Goal: Check status: Check status

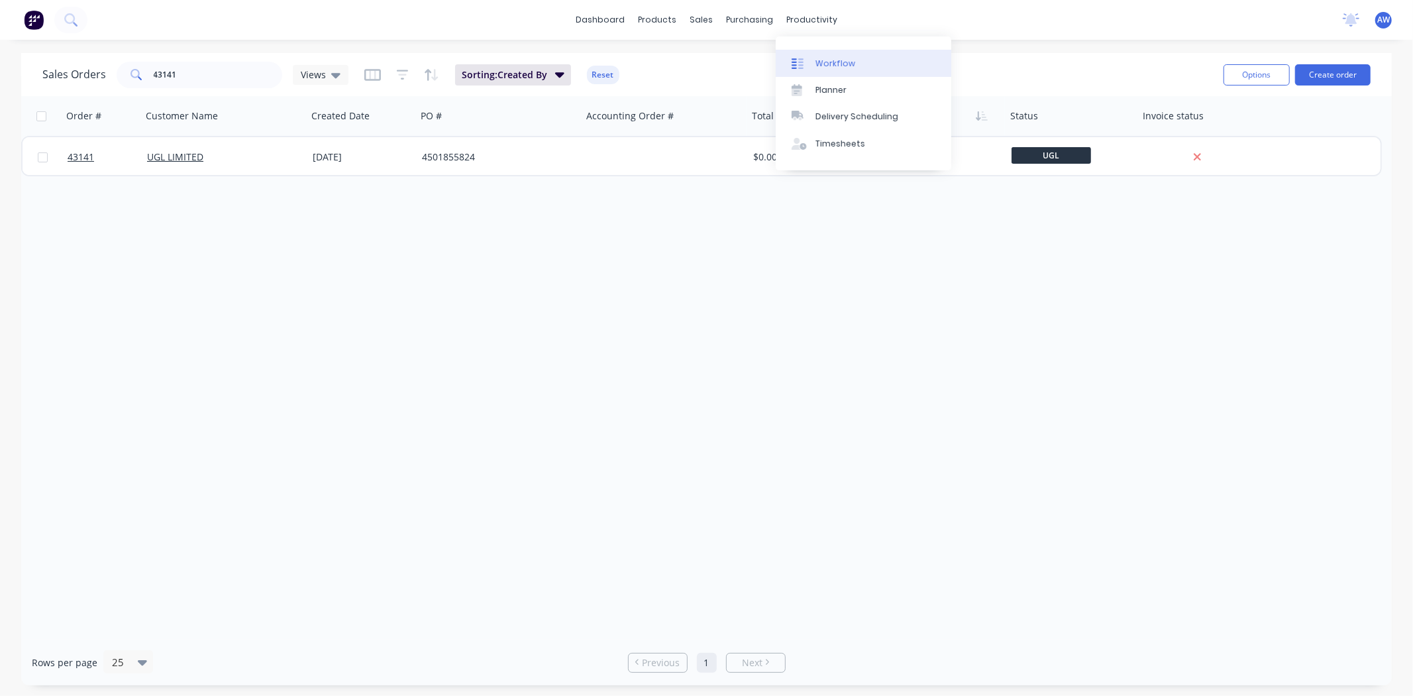
click at [813, 54] on link "Workflow" at bounding box center [864, 63] width 176 height 26
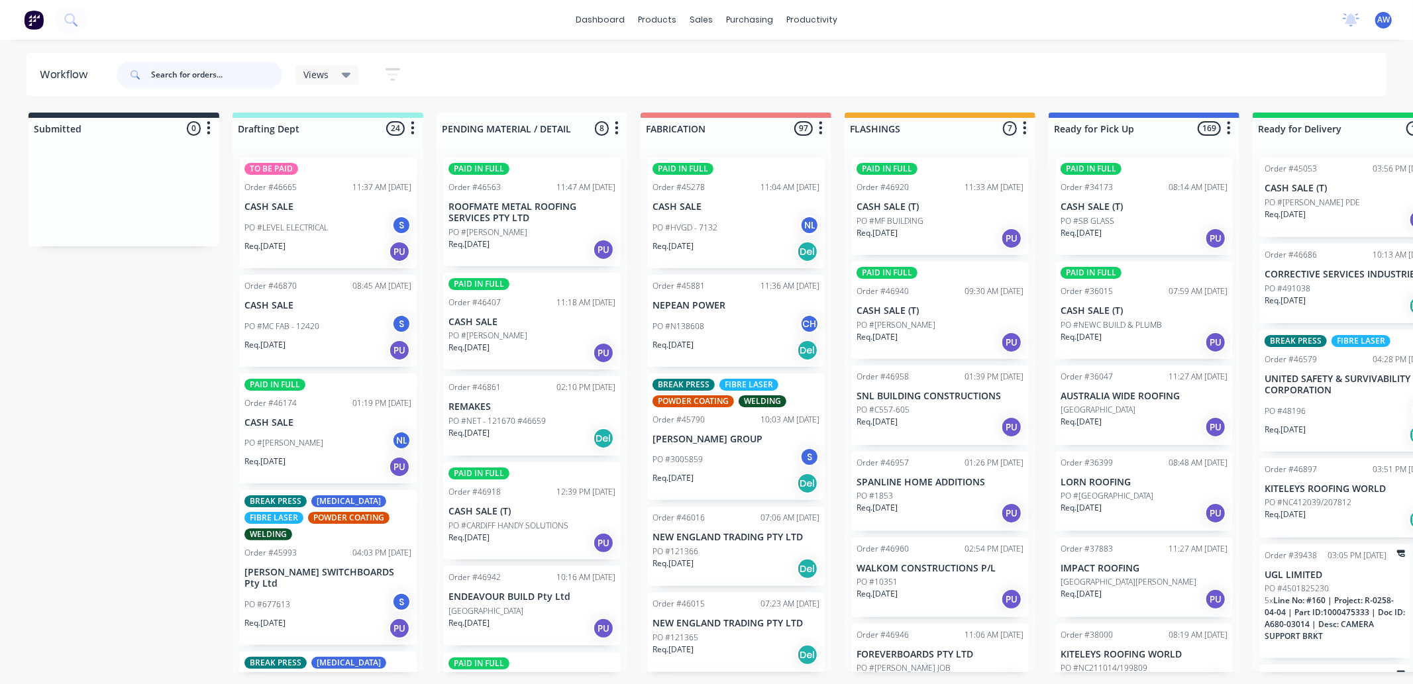
click at [195, 77] on input "text" at bounding box center [216, 75] width 131 height 26
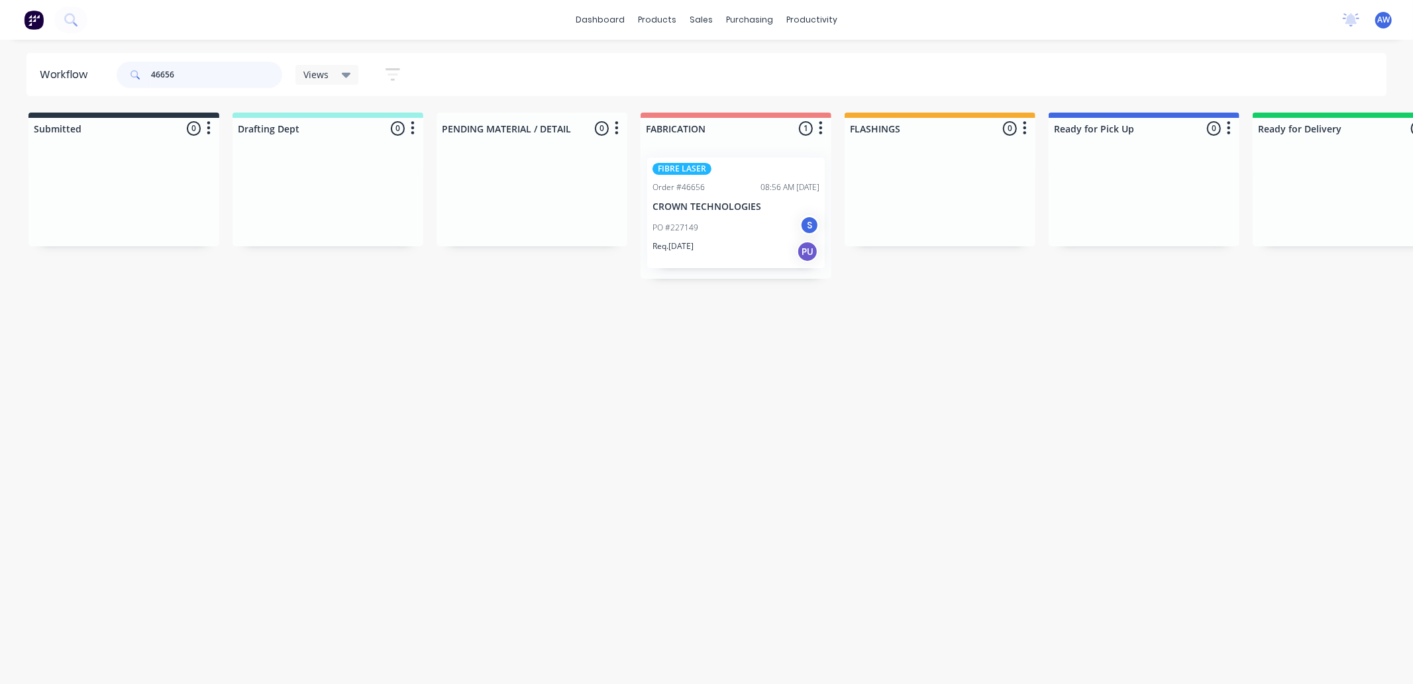
type input "46656"
click at [679, 195] on div "FIBRE LASER Order #46656 08:56 AM [DATE] CROWN TECHNOLOGIES PO #227149 S Req. […" at bounding box center [736, 213] width 178 height 111
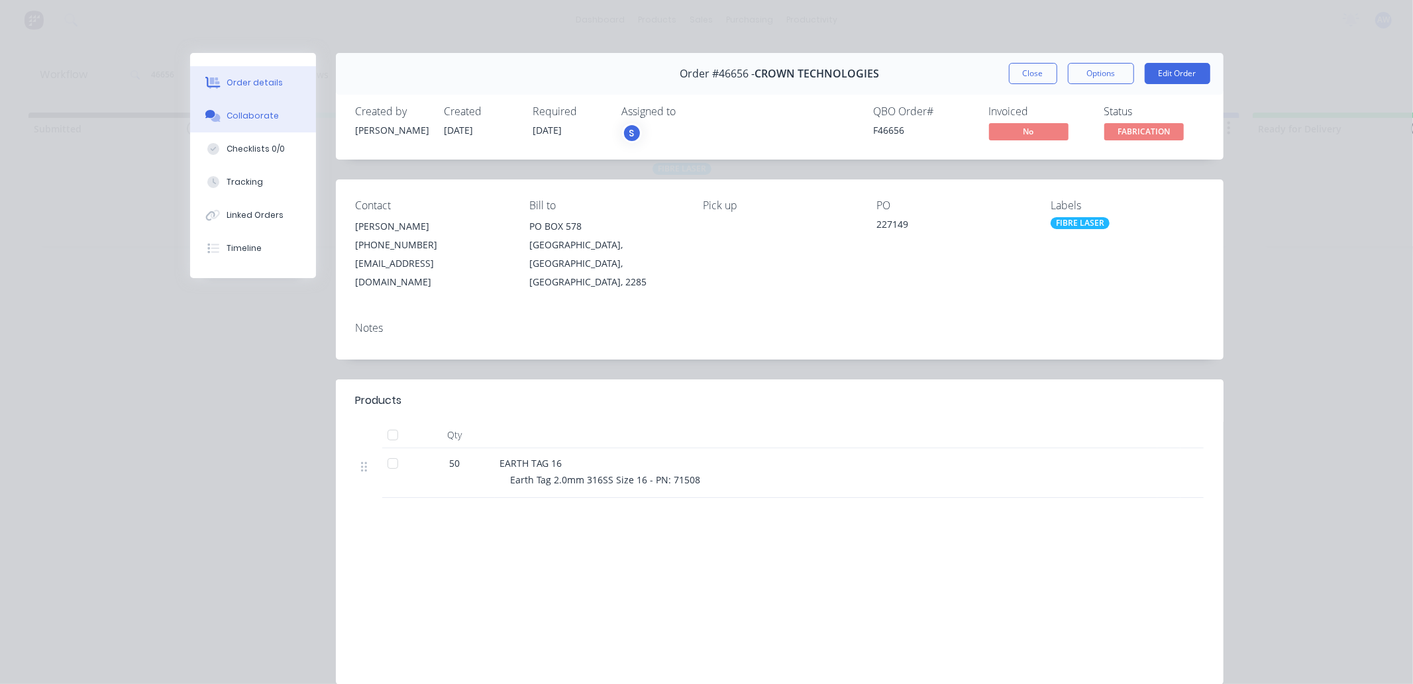
click at [235, 116] on div "Collaborate" at bounding box center [253, 116] width 52 height 12
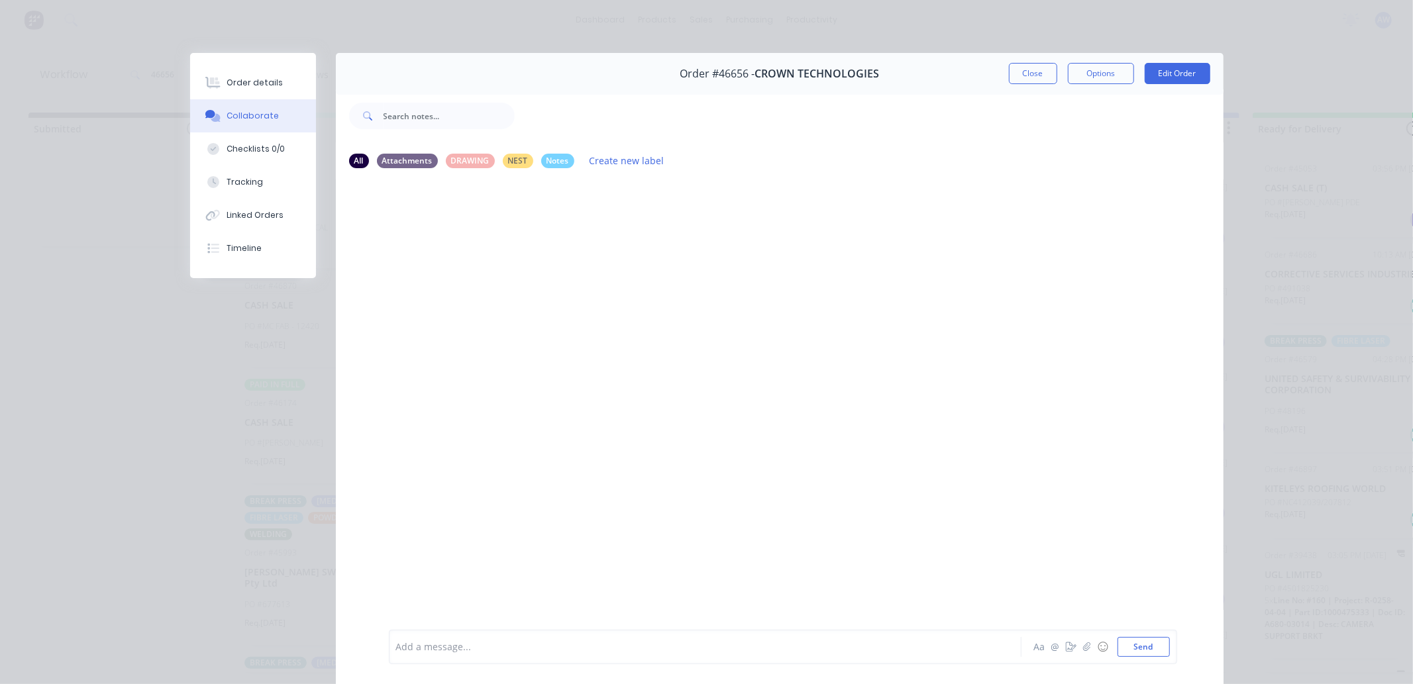
click at [462, 645] on div at bounding box center [687, 648] width 580 height 14
click at [1035, 71] on button "Close" at bounding box center [1033, 73] width 48 height 21
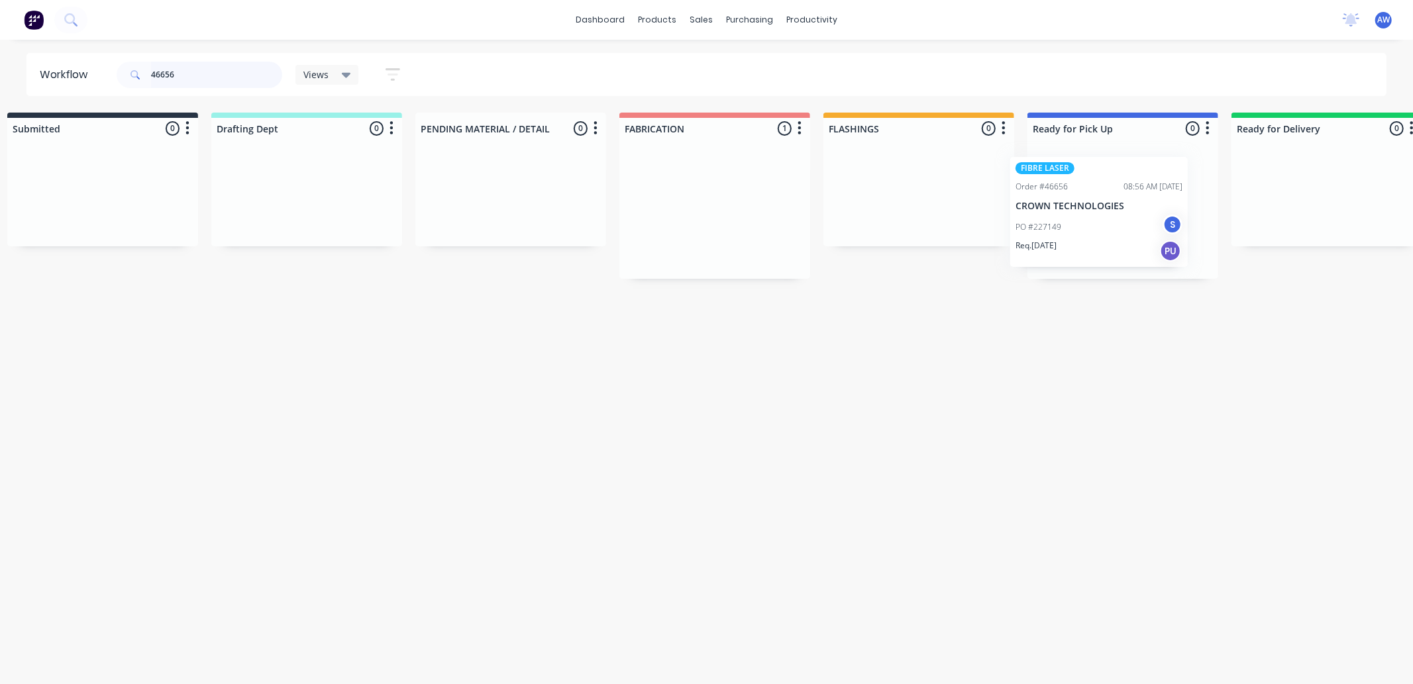
drag, startPoint x: 663, startPoint y: 211, endPoint x: 1028, endPoint y: 209, distance: 365.0
click at [1029, 209] on div "Submitted 0 Sort By Created date Required date Order number Customer name Most …" at bounding box center [1073, 196] width 2209 height 166
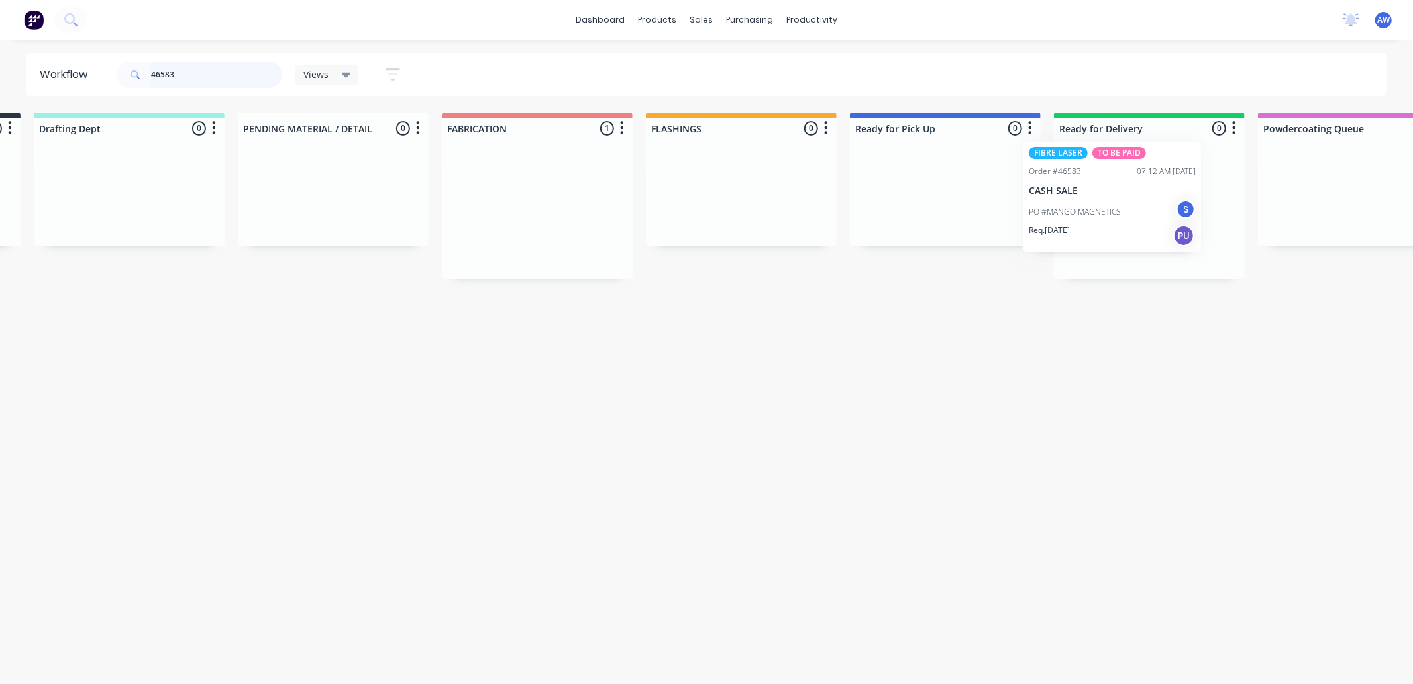
scroll to position [0, 202]
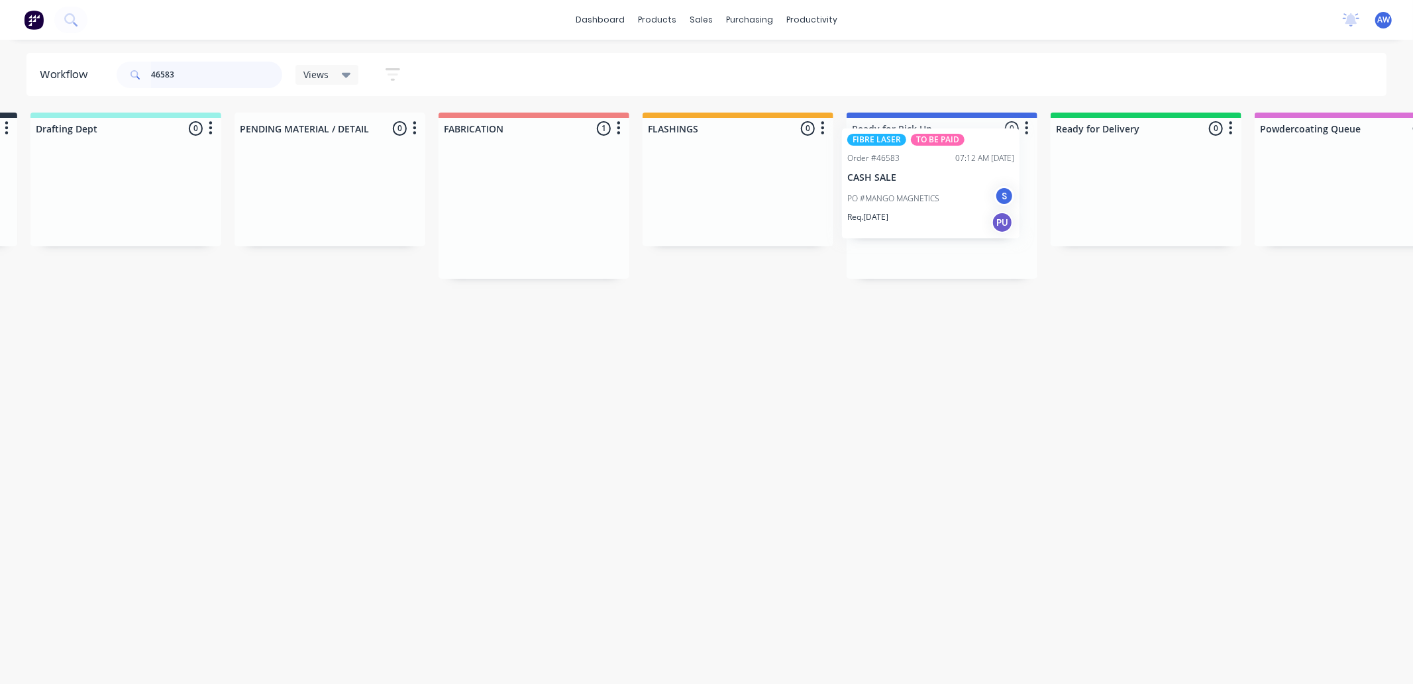
drag, startPoint x: 692, startPoint y: 226, endPoint x: 890, endPoint y: 197, distance: 200.2
click at [890, 197] on div "Submitted 0 Sort By Created date Required date Order number Customer name Most …" at bounding box center [892, 196] width 2209 height 166
type input "46583"
click at [890, 197] on div "FIBRE LASER TO BE PAID Order #46583 07:12 AM [DATE] CASH SALE PO #MANGO MAGNETI…" at bounding box center [942, 213] width 178 height 111
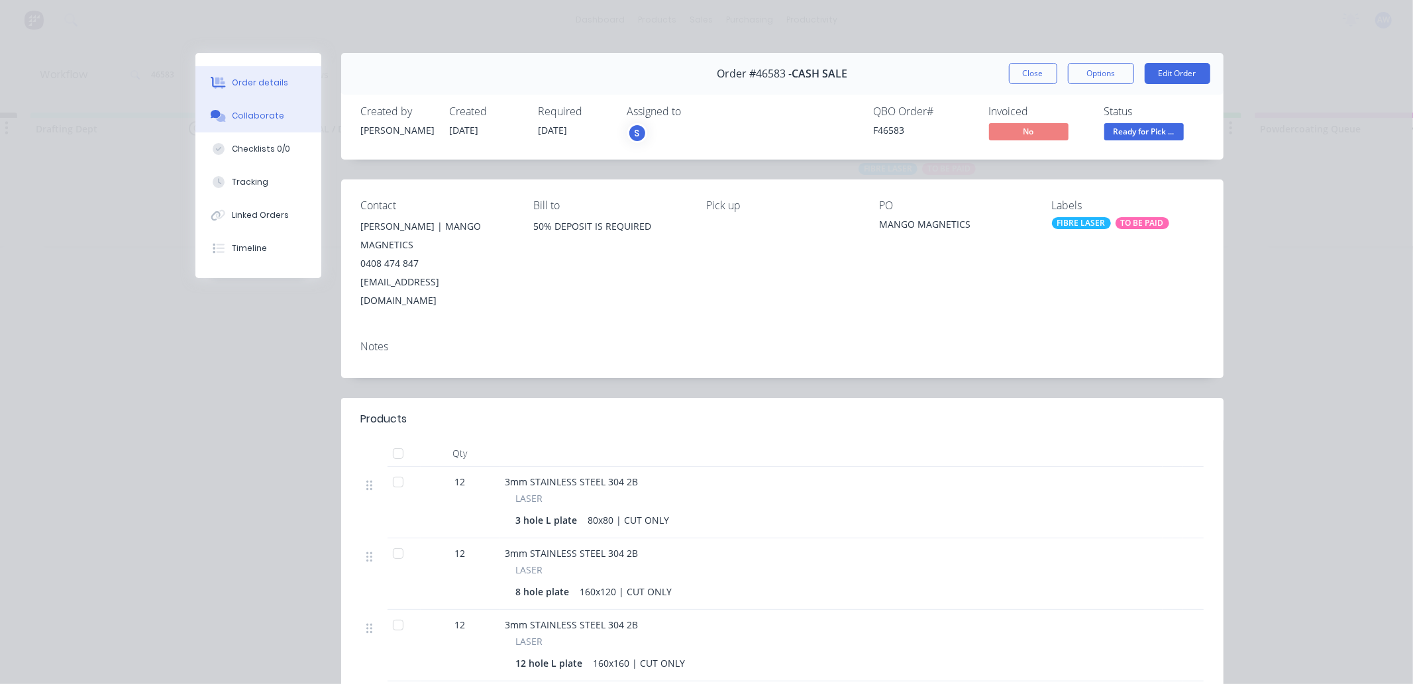
click at [248, 110] on div "Collaborate" at bounding box center [258, 116] width 52 height 12
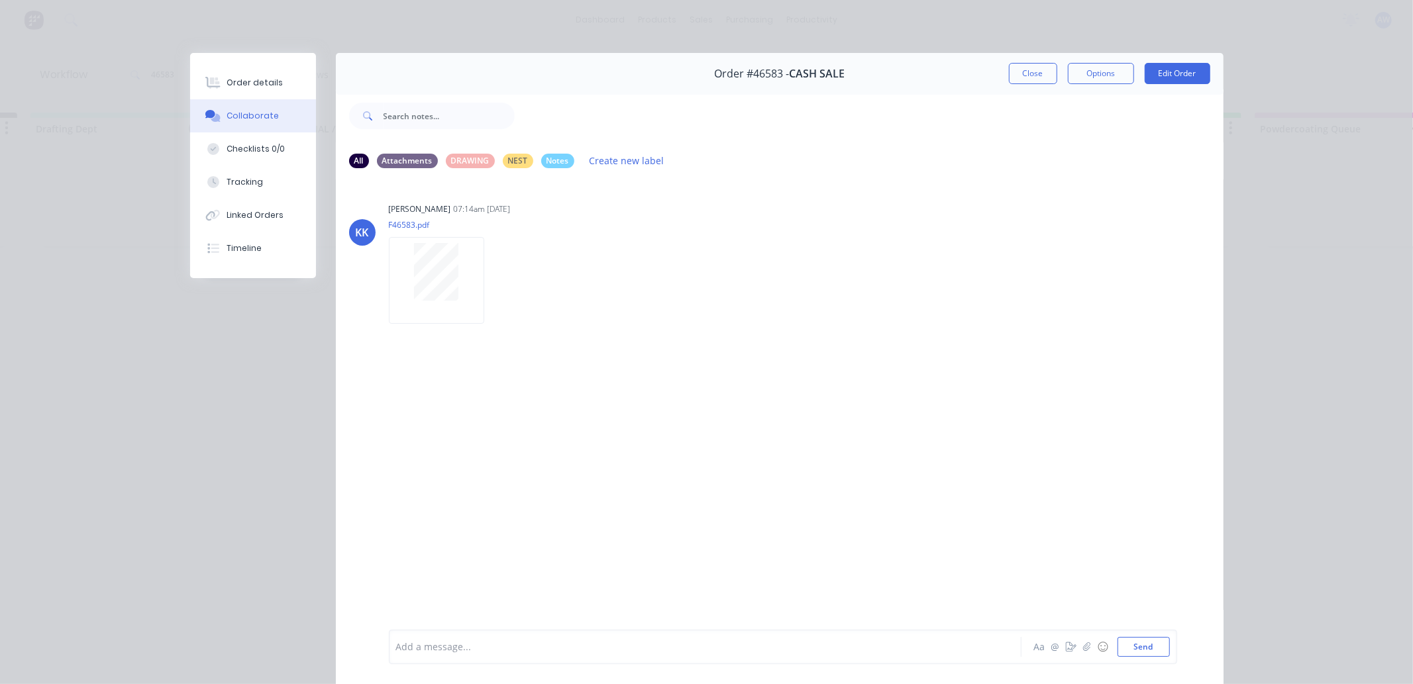
click at [490, 639] on div "Add a message..." at bounding box center [686, 647] width 580 height 20
click at [1022, 70] on button "Close" at bounding box center [1033, 73] width 48 height 21
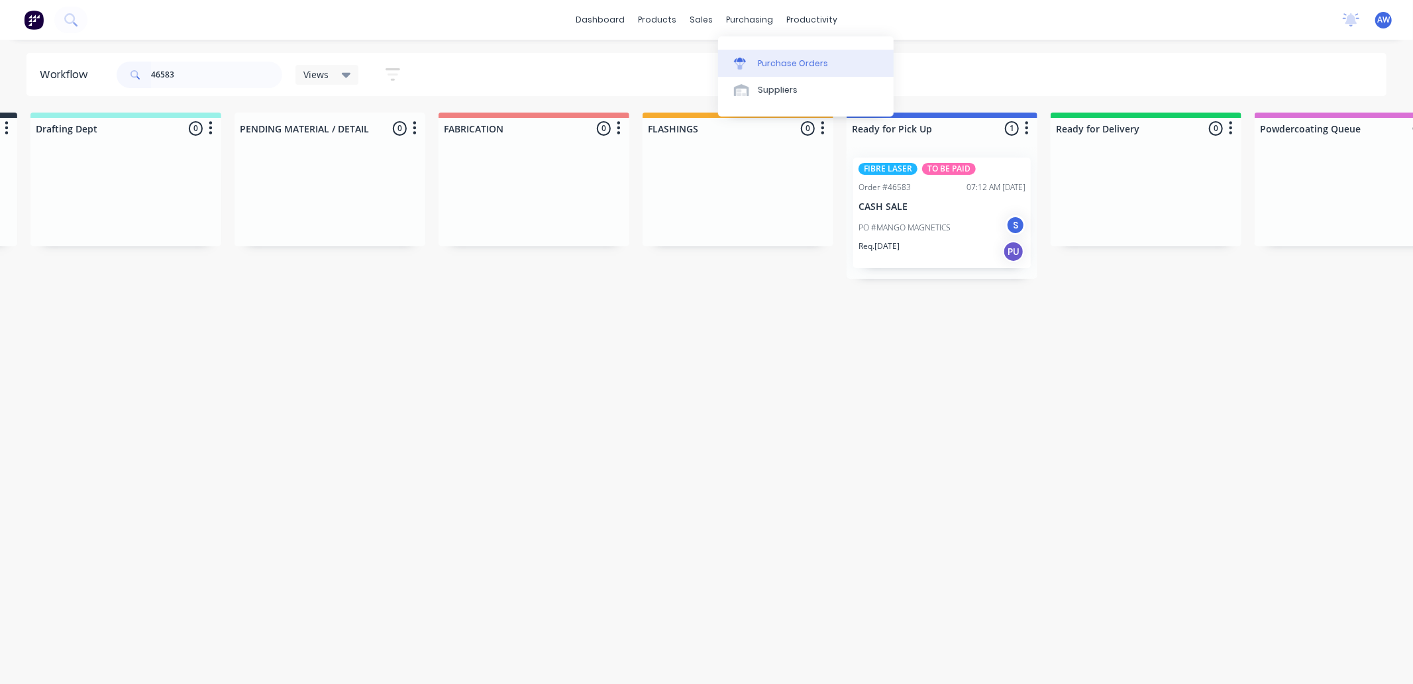
click at [770, 64] on div "Purchase Orders" at bounding box center [793, 64] width 70 height 12
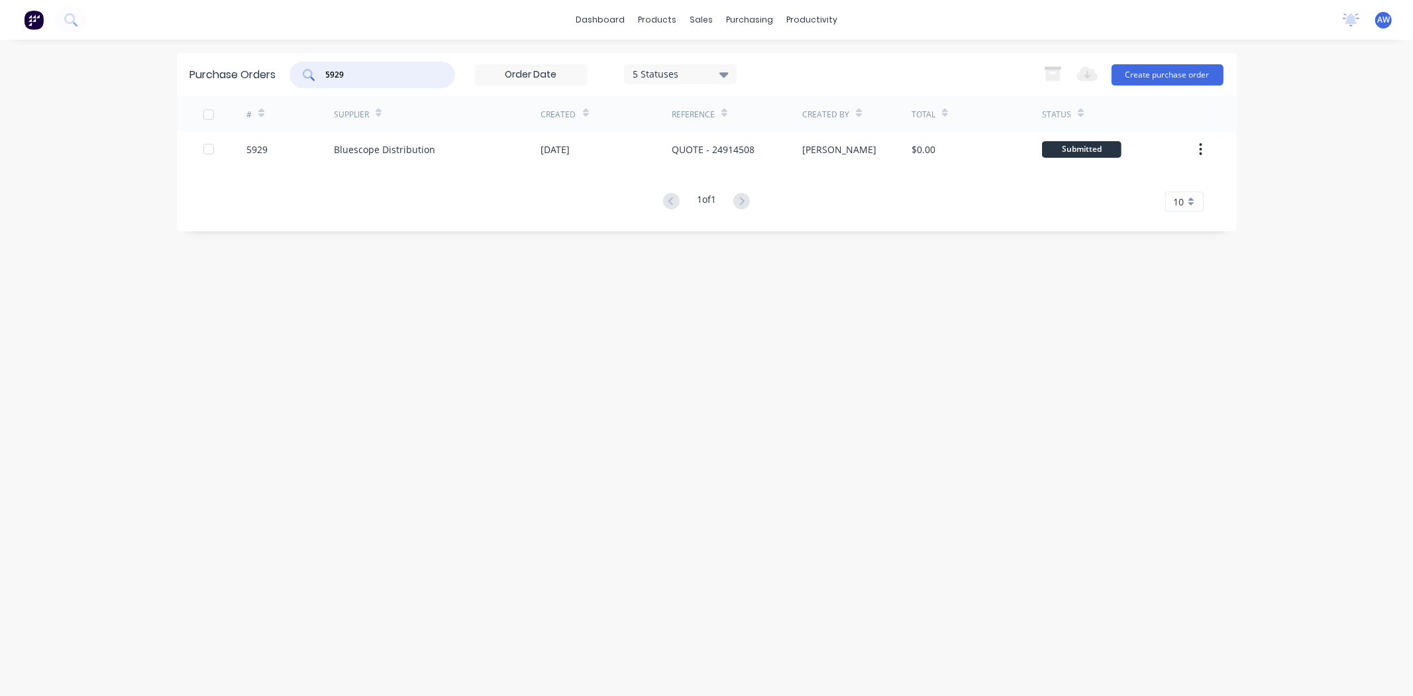
drag, startPoint x: 343, startPoint y: 74, endPoint x: 356, endPoint y: 74, distance: 13.3
click at [356, 74] on input "5929" at bounding box center [380, 74] width 110 height 13
drag, startPoint x: 356, startPoint y: 72, endPoint x: 305, endPoint y: 62, distance: 52.6
click at [311, 64] on div "5929" at bounding box center [372, 75] width 166 height 26
click at [347, 78] on input "6016" at bounding box center [380, 74] width 110 height 13
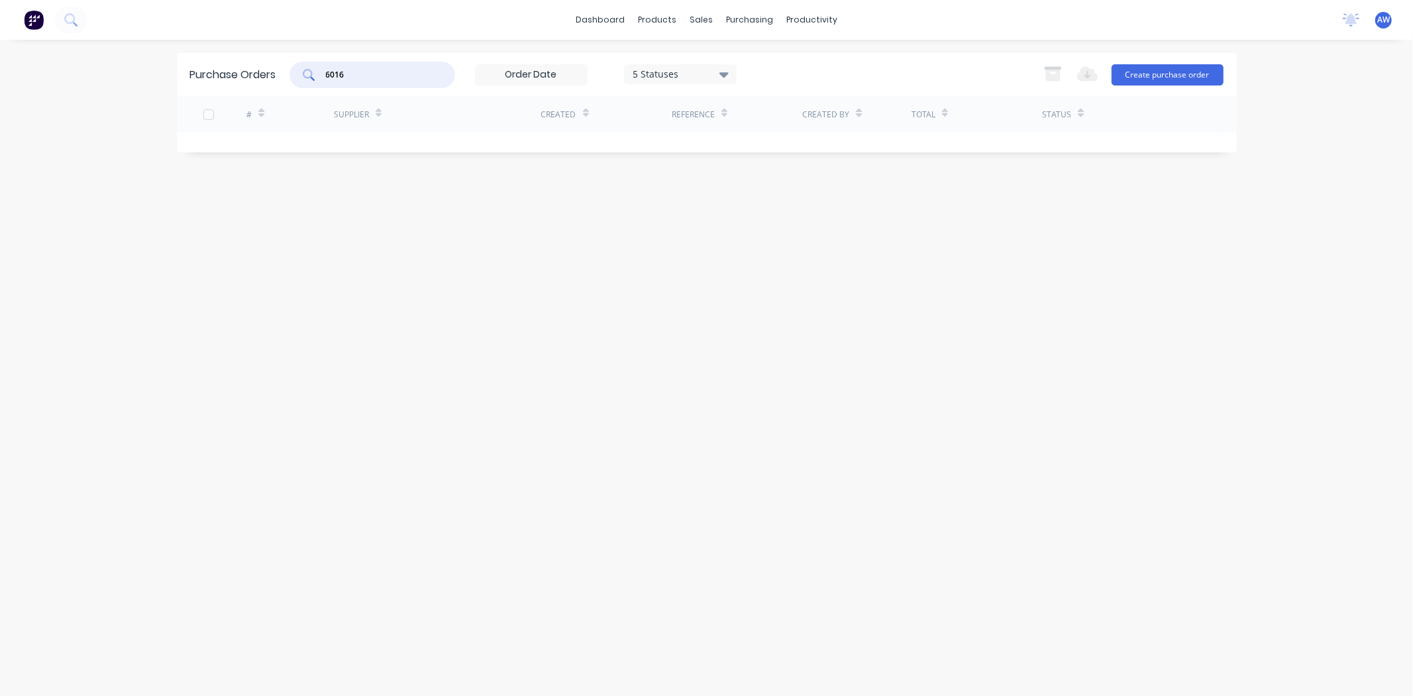
type input "6016"
click at [722, 72] on icon at bounding box center [723, 74] width 9 height 5
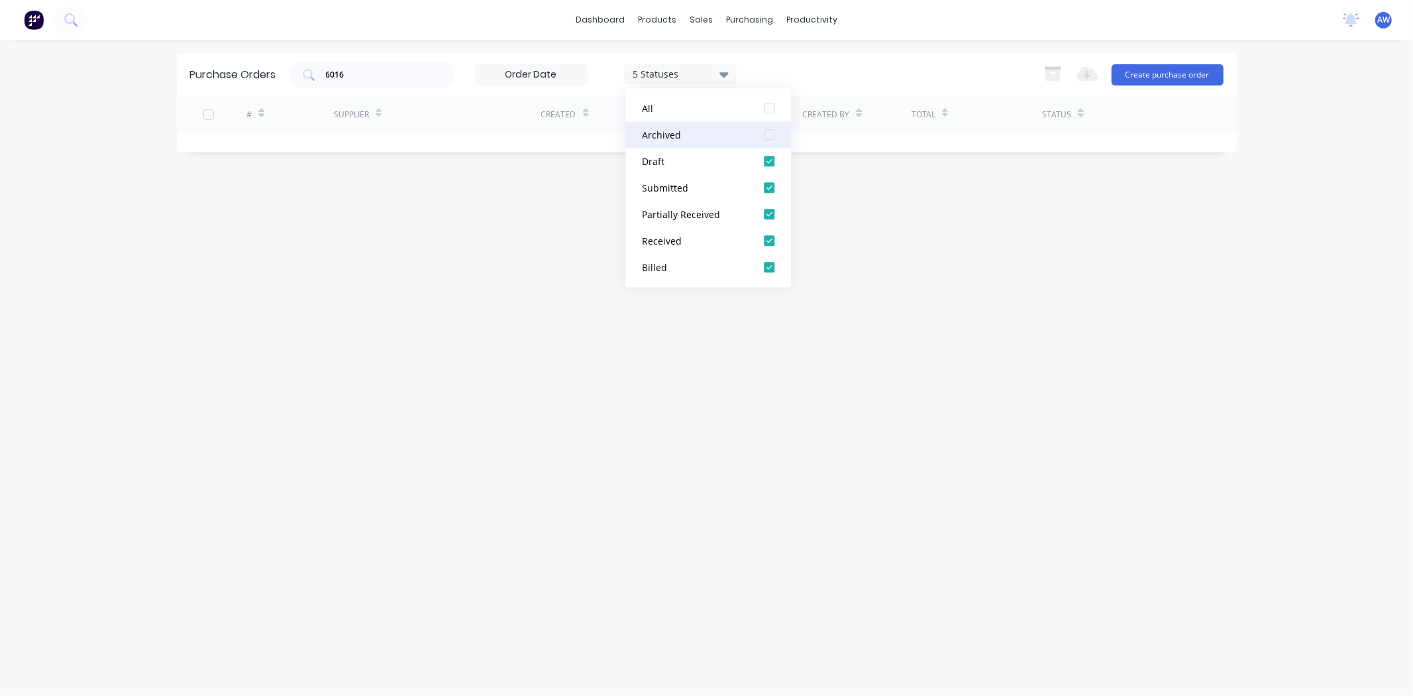
click at [656, 137] on div "Archived" at bounding box center [695, 135] width 106 height 14
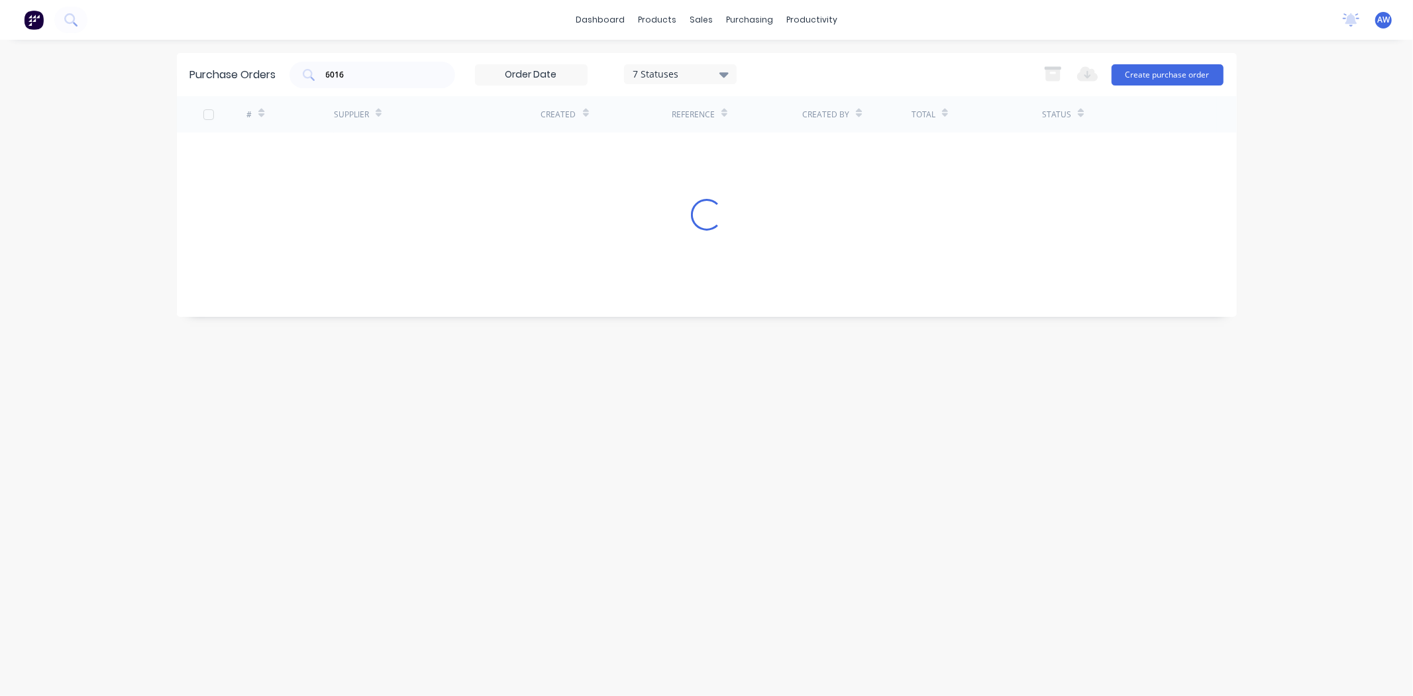
click at [374, 210] on div "Purchase Orders 6016 7 Statuses 7 Statuses Export to Excel (XLSX) Create purcha…" at bounding box center [707, 367] width 1060 height 629
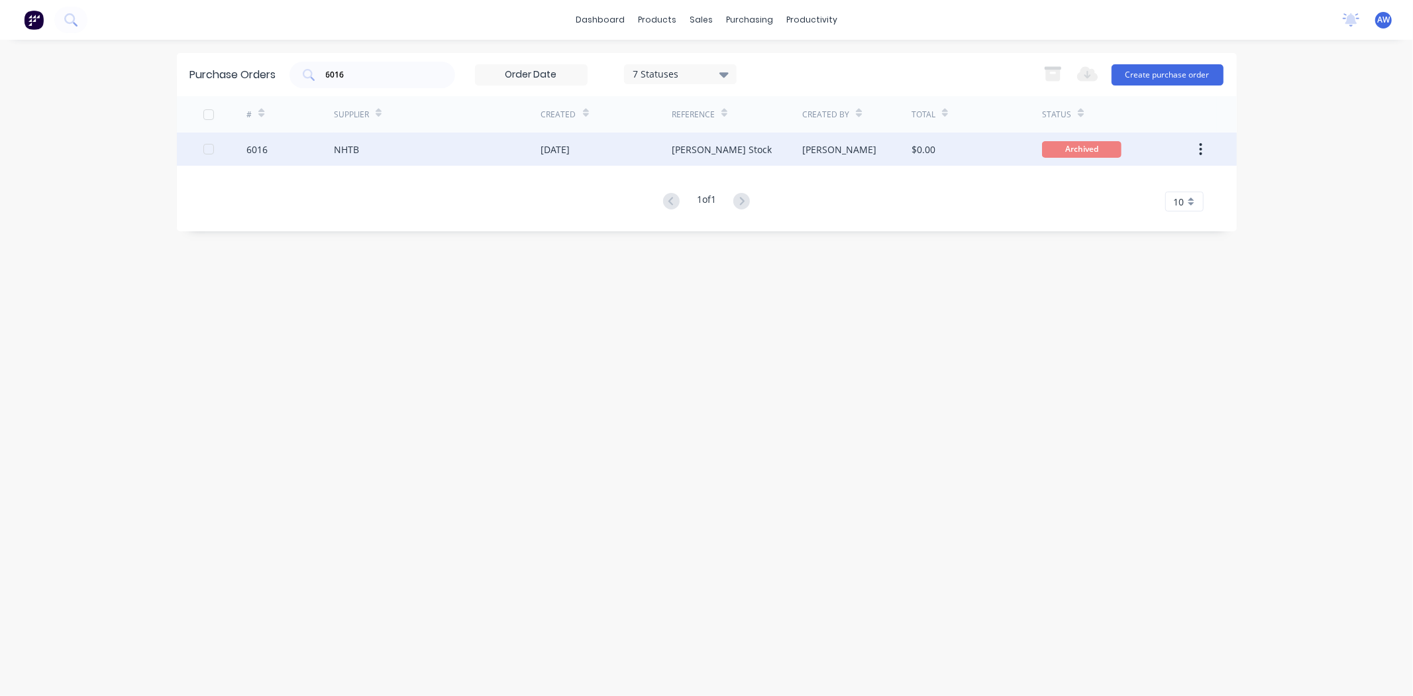
click at [712, 146] on div "[PERSON_NAME] Stock" at bounding box center [722, 149] width 100 height 14
type textarea "x"
